Goal: Transaction & Acquisition: Purchase product/service

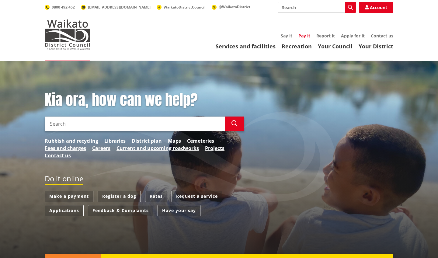
click at [302, 35] on link "Pay it" at bounding box center [304, 36] width 12 height 6
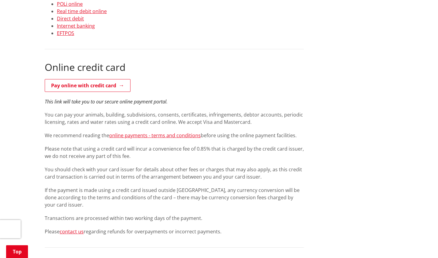
scroll to position [209, 0]
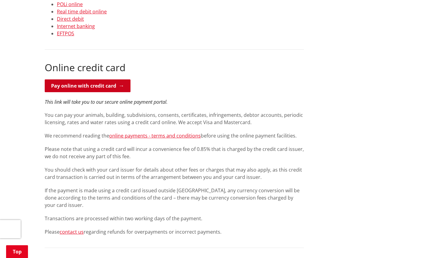
click at [120, 85] on link "Pay online with credit card" at bounding box center [88, 85] width 86 height 13
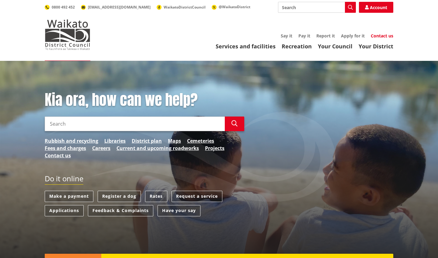
click at [382, 36] on link "Contact us" at bounding box center [382, 36] width 23 height 6
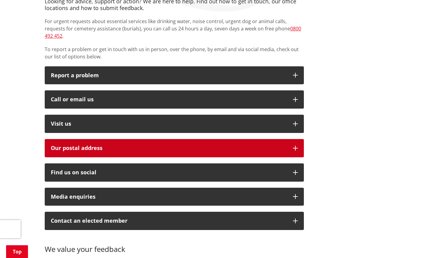
scroll to position [148, 0]
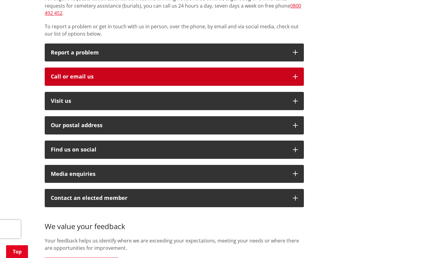
click at [238, 68] on button "Call or email us" at bounding box center [174, 77] width 259 height 18
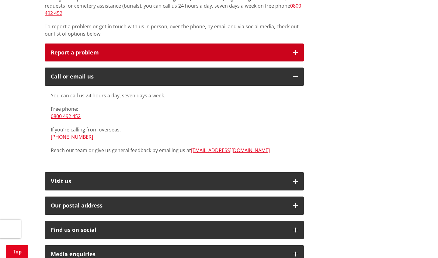
click at [235, 50] on p "Report a problem" at bounding box center [169, 53] width 236 height 6
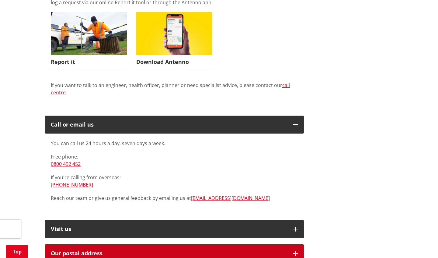
scroll to position [231, 0]
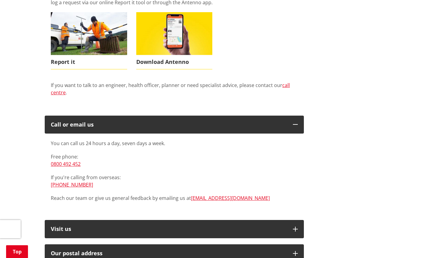
click at [248, 158] on p "Free phone: 0800 492 452" at bounding box center [174, 160] width 247 height 15
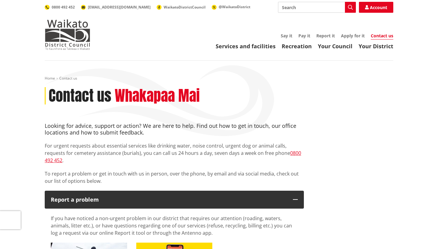
scroll to position [0, 0]
click at [305, 36] on link "Pay it" at bounding box center [304, 36] width 12 height 6
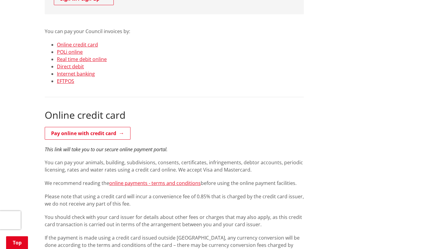
scroll to position [163, 0]
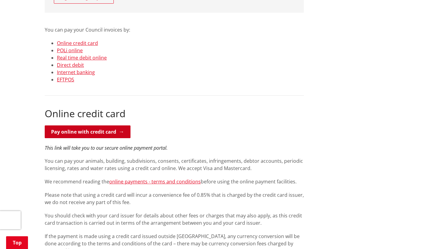
click at [92, 135] on link "Pay online with credit card" at bounding box center [88, 132] width 86 height 13
